Goal: Check status: Check status

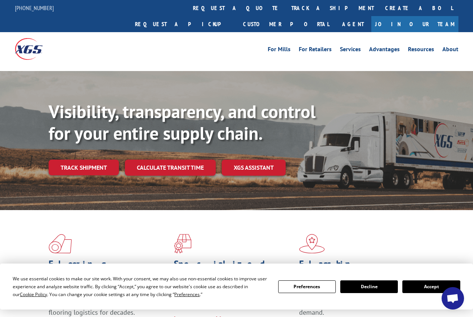
click at [431, 288] on button "Accept" at bounding box center [431, 286] width 58 height 13
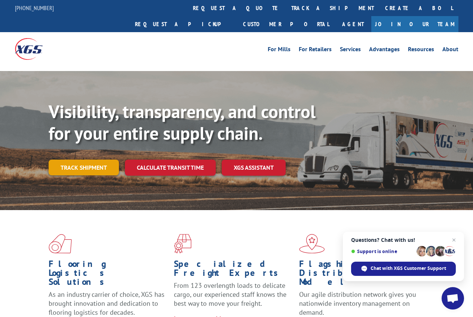
click at [82, 143] on div "Visibility, transparency, and control for your entire supply chain. Track shipm…" at bounding box center [261, 153] width 424 height 104
click at [84, 160] on link "Track shipment" at bounding box center [84, 168] width 70 height 16
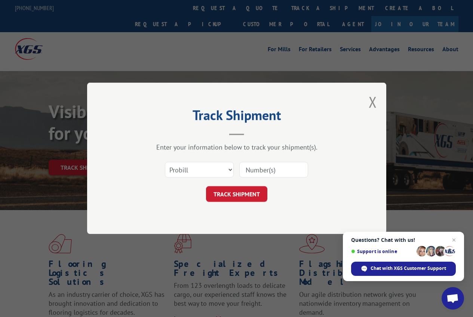
click at [259, 174] on input at bounding box center [273, 170] width 69 height 16
click at [228, 170] on select "Select category... Probill BOL PO" at bounding box center [199, 170] width 69 height 16
select select "bol"
click at [165, 162] on select "Select category... Probill BOL PO" at bounding box center [199, 170] width 69 height 16
click at [254, 171] on input at bounding box center [273, 170] width 69 height 16
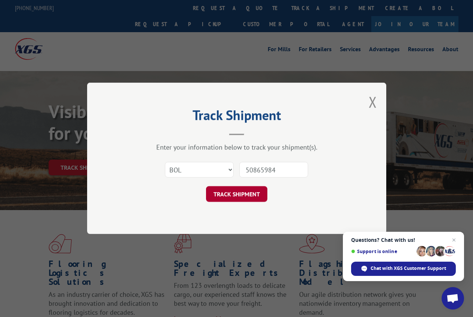
type input "50865984"
click at [225, 199] on button "TRACK SHIPMENT" at bounding box center [236, 195] width 61 height 16
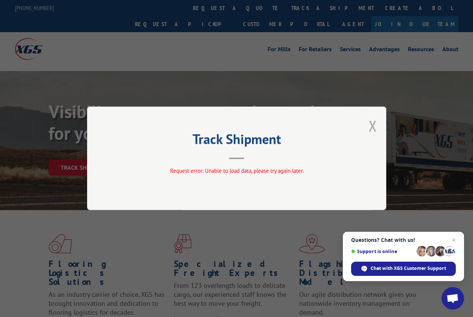
click at [371, 126] on button "Close modal" at bounding box center [373, 126] width 8 height 20
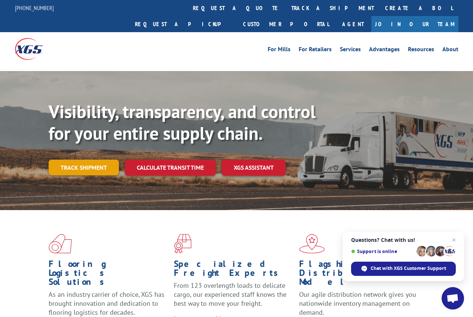
click at [90, 160] on link "Track shipment" at bounding box center [84, 168] width 70 height 16
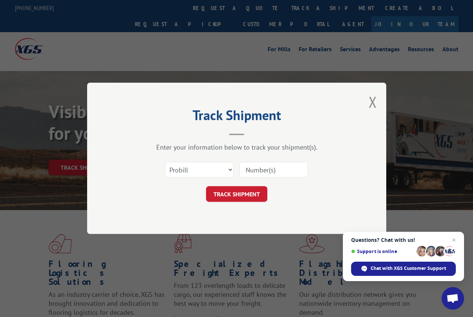
click at [265, 175] on input at bounding box center [273, 170] width 69 height 16
type input "50865984"
click at [234, 194] on button "TRACK SHIPMENT" at bounding box center [236, 195] width 61 height 16
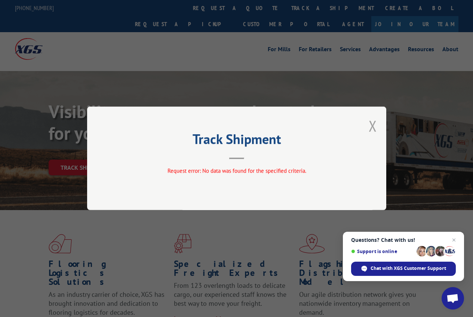
click at [371, 123] on button "Close modal" at bounding box center [373, 126] width 8 height 20
